Goal: Task Accomplishment & Management: Use online tool/utility

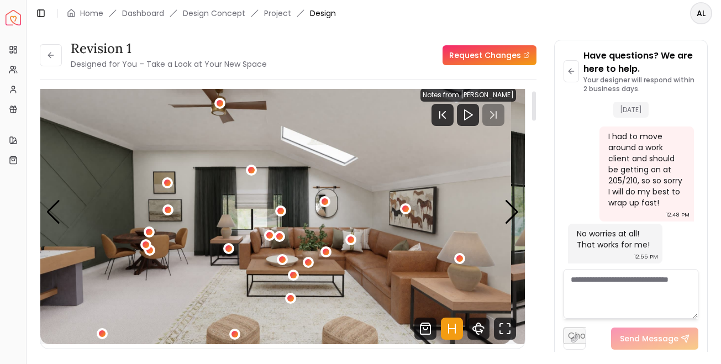
scroll to position [18, 0]
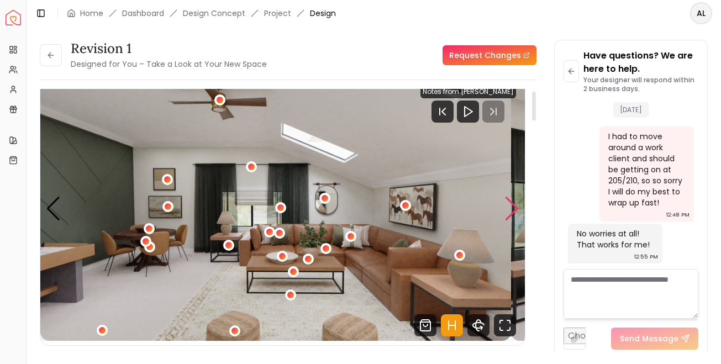
click at [507, 221] on div "Next slide" at bounding box center [512, 209] width 15 height 24
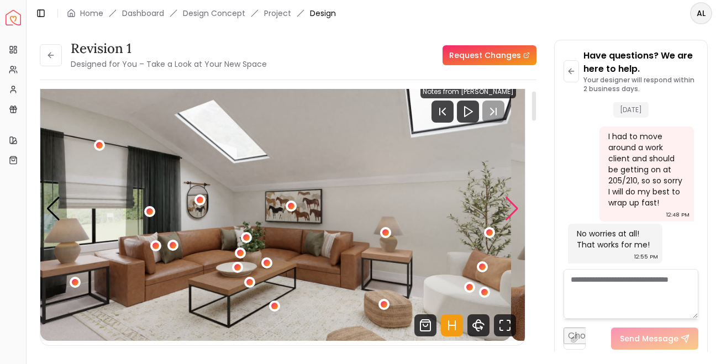
click at [507, 221] on div "Next slide" at bounding box center [512, 209] width 15 height 24
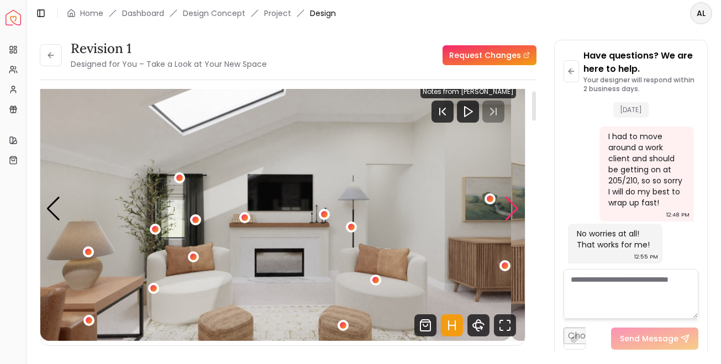
click at [507, 221] on div "Next slide" at bounding box center [512, 209] width 15 height 24
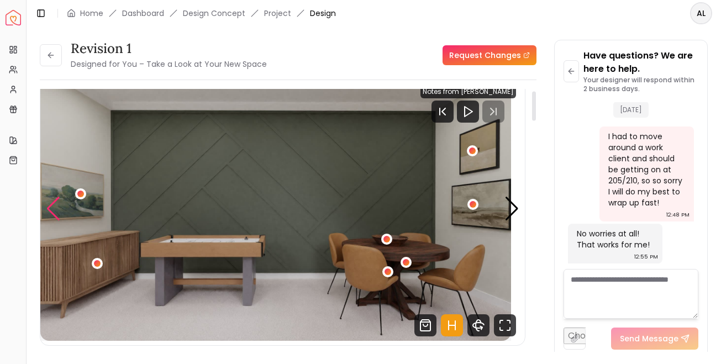
click at [58, 221] on div "Previous slide" at bounding box center [53, 209] width 15 height 24
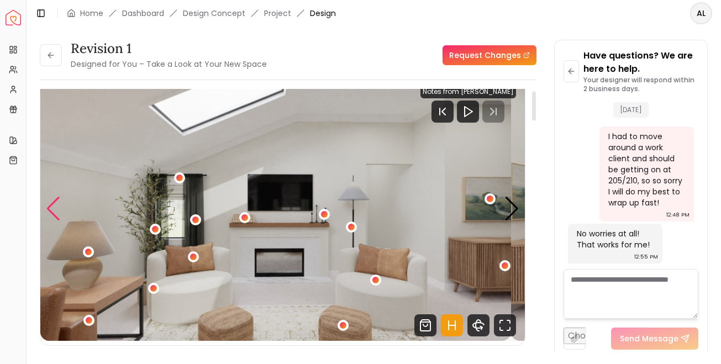
click at [61, 221] on div "Previous slide" at bounding box center [53, 209] width 15 height 24
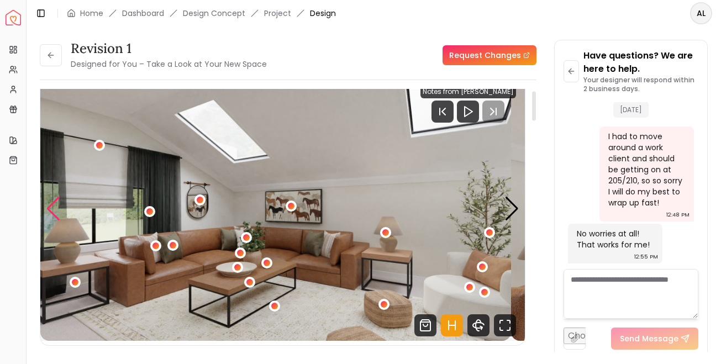
click at [61, 221] on div "Previous slide" at bounding box center [53, 209] width 15 height 24
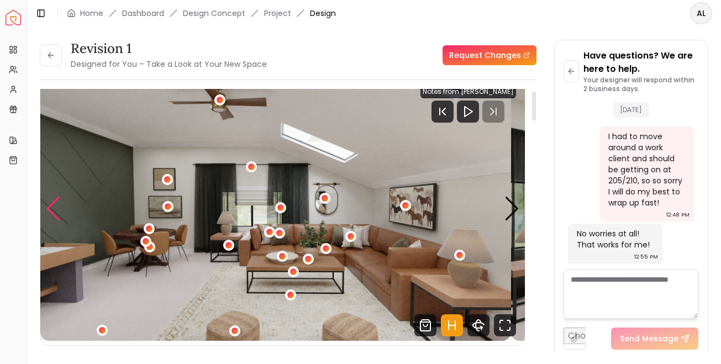
click at [61, 221] on div "Previous slide" at bounding box center [53, 209] width 15 height 24
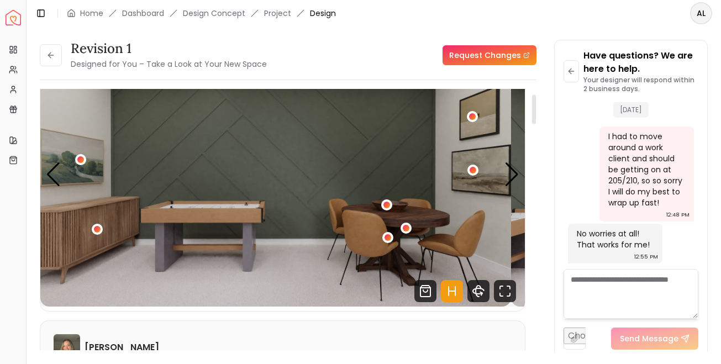
scroll to position [47, 0]
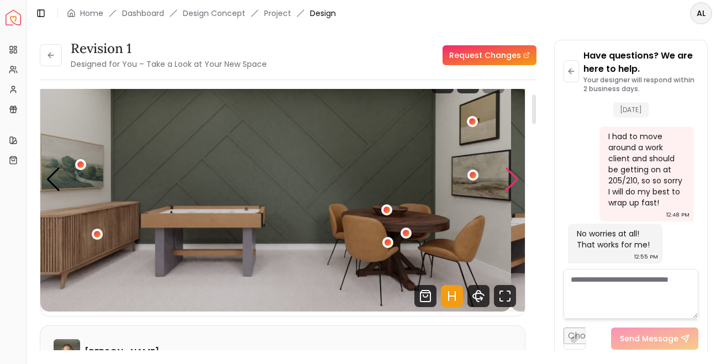
click at [510, 192] on div "Next slide" at bounding box center [512, 179] width 15 height 24
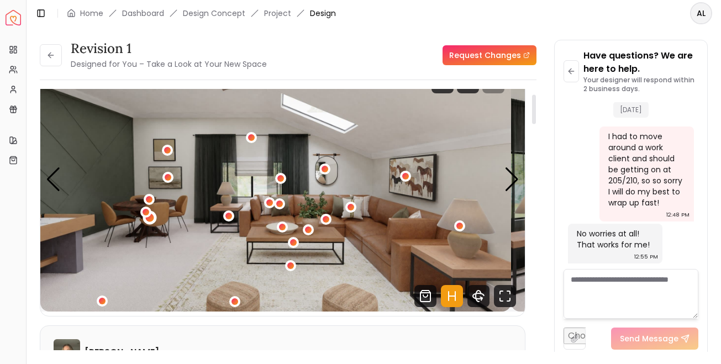
click at [154, 222] on div "1 / 4" at bounding box center [150, 218] width 8 height 8
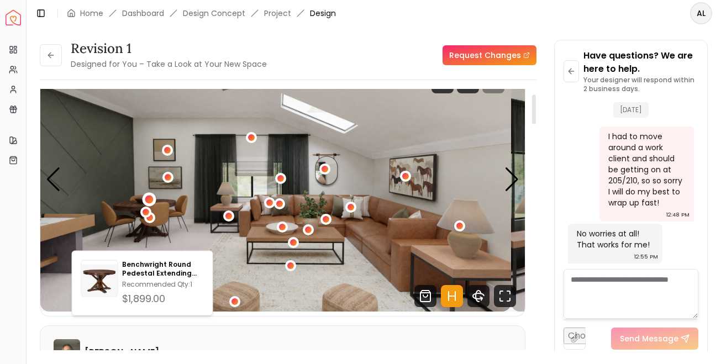
click at [156, 206] on div "1 / 4" at bounding box center [149, 199] width 14 height 14
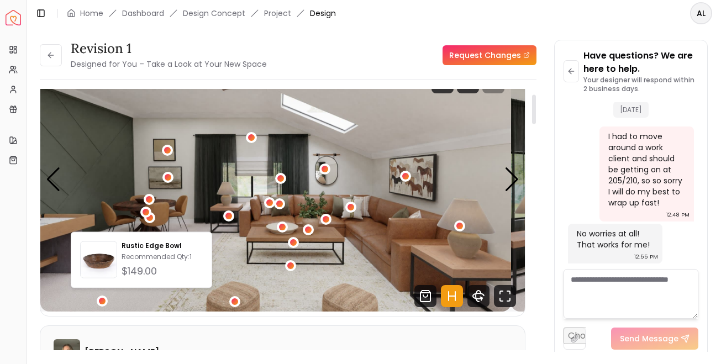
click at [205, 209] on img "1 / 4" at bounding box center [275, 179] width 471 height 265
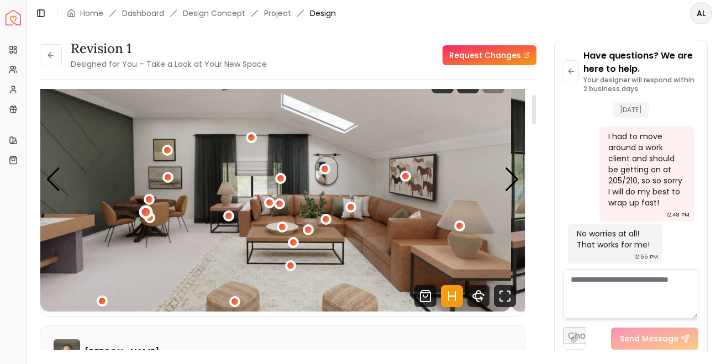
click at [150, 217] on div "1 / 4" at bounding box center [146, 212] width 8 height 8
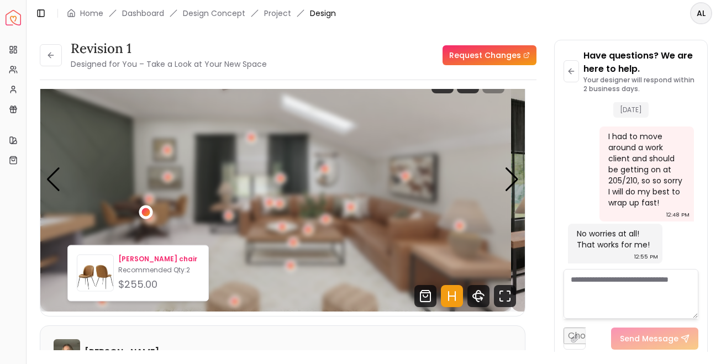
click at [144, 264] on p "[PERSON_NAME] chair" at bounding box center [158, 259] width 81 height 9
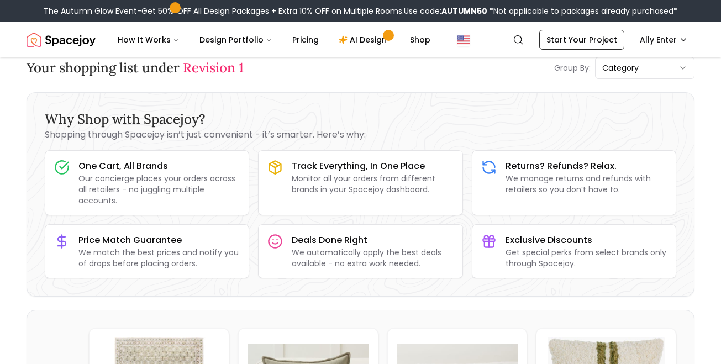
scroll to position [0, 1]
